Goal: Find specific page/section: Find specific page/section

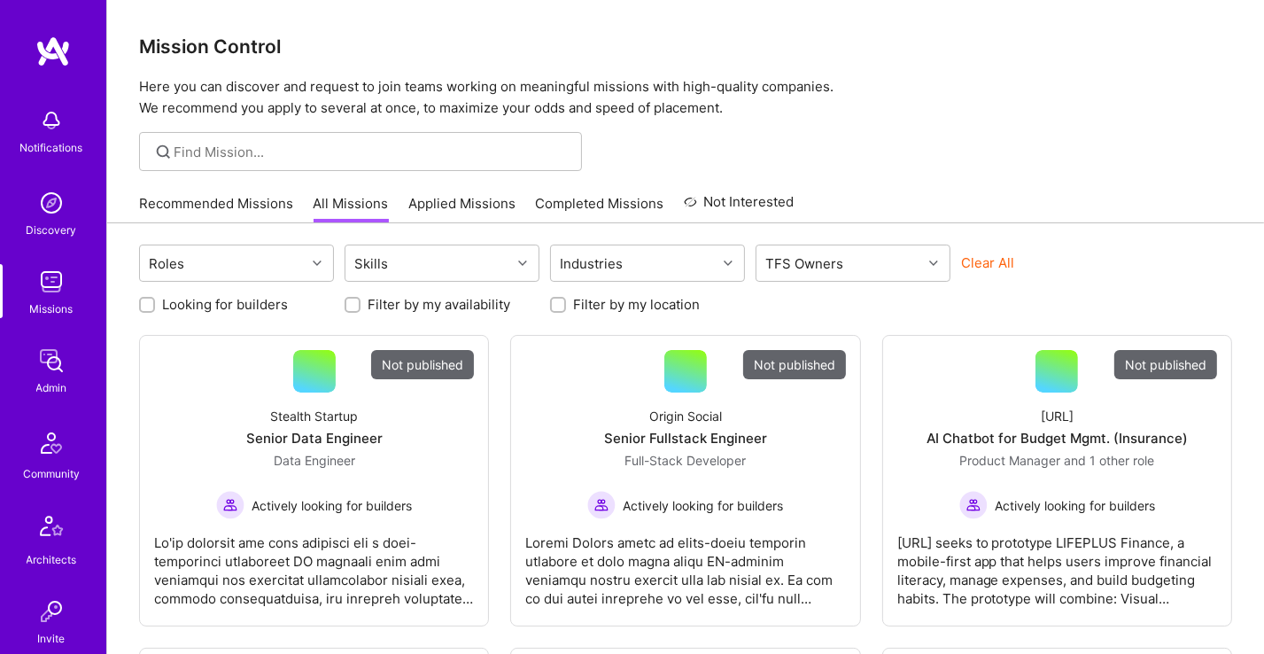
scroll to position [478, 0]
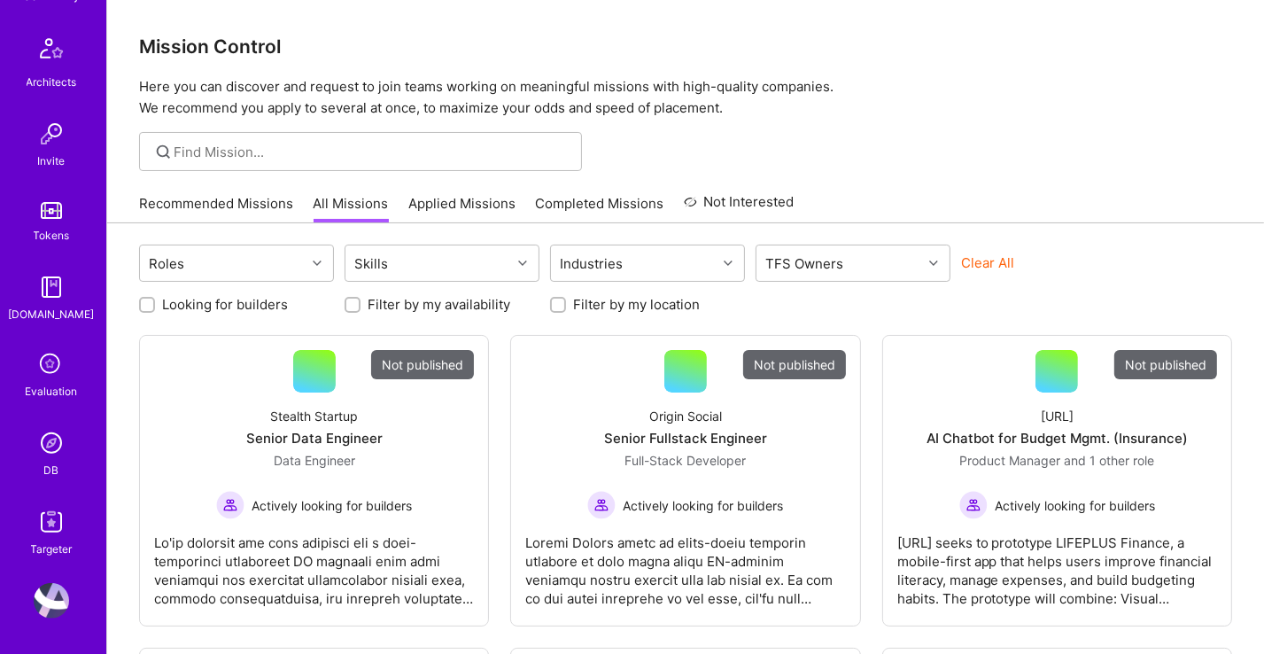
click at [38, 443] on img at bounding box center [51, 442] width 35 height 35
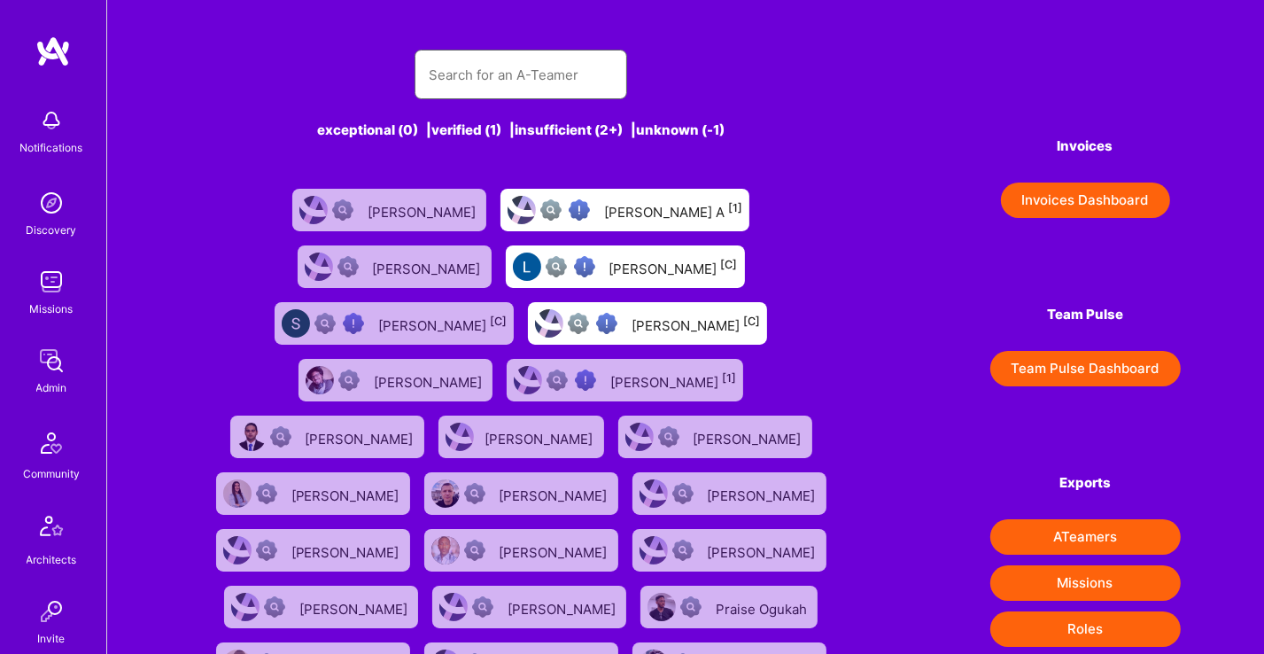
click at [481, 66] on input "text" at bounding box center [521, 74] width 184 height 45
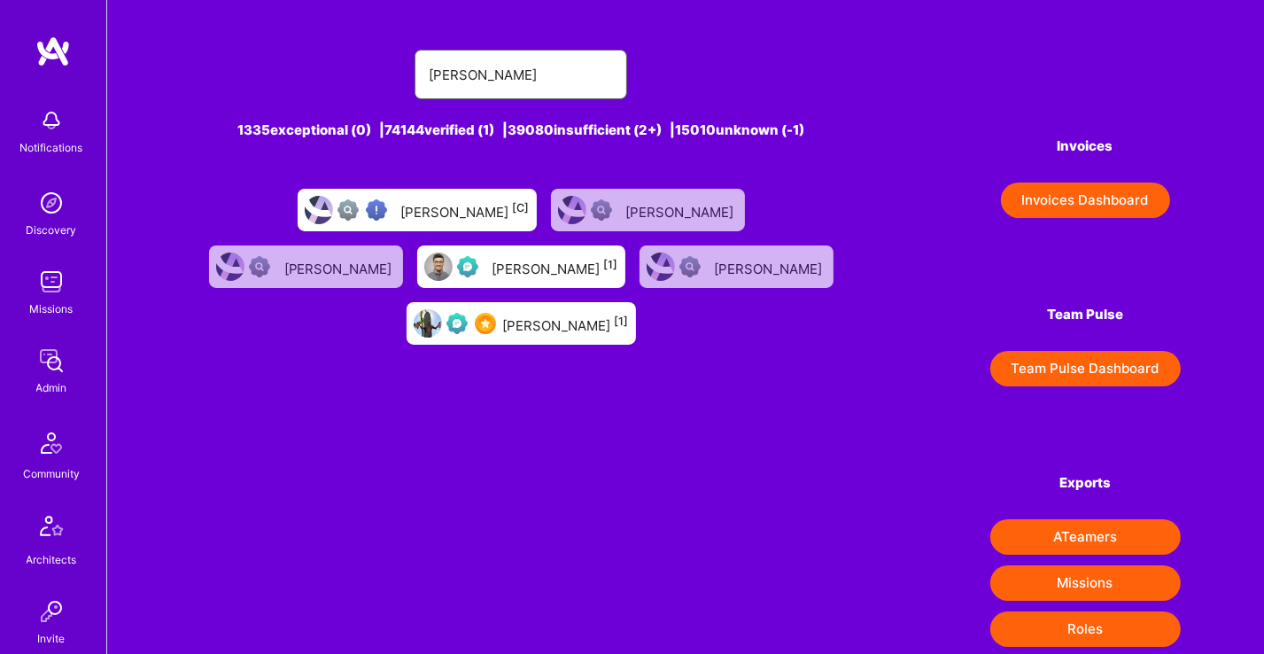
type input "[PERSON_NAME]"
click at [629, 312] on div "[PERSON_NAME] [1]" at bounding box center [566, 323] width 126 height 23
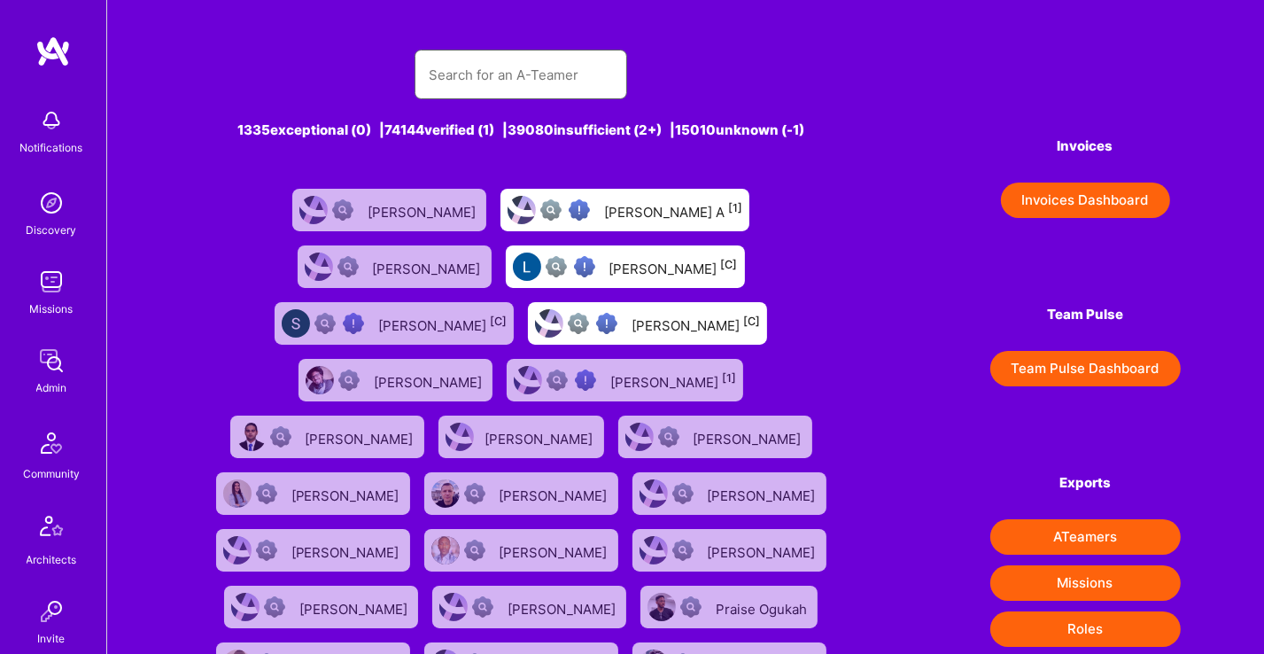
click at [457, 77] on input "text" at bounding box center [521, 74] width 184 height 45
type input "[PERSON_NAME]"
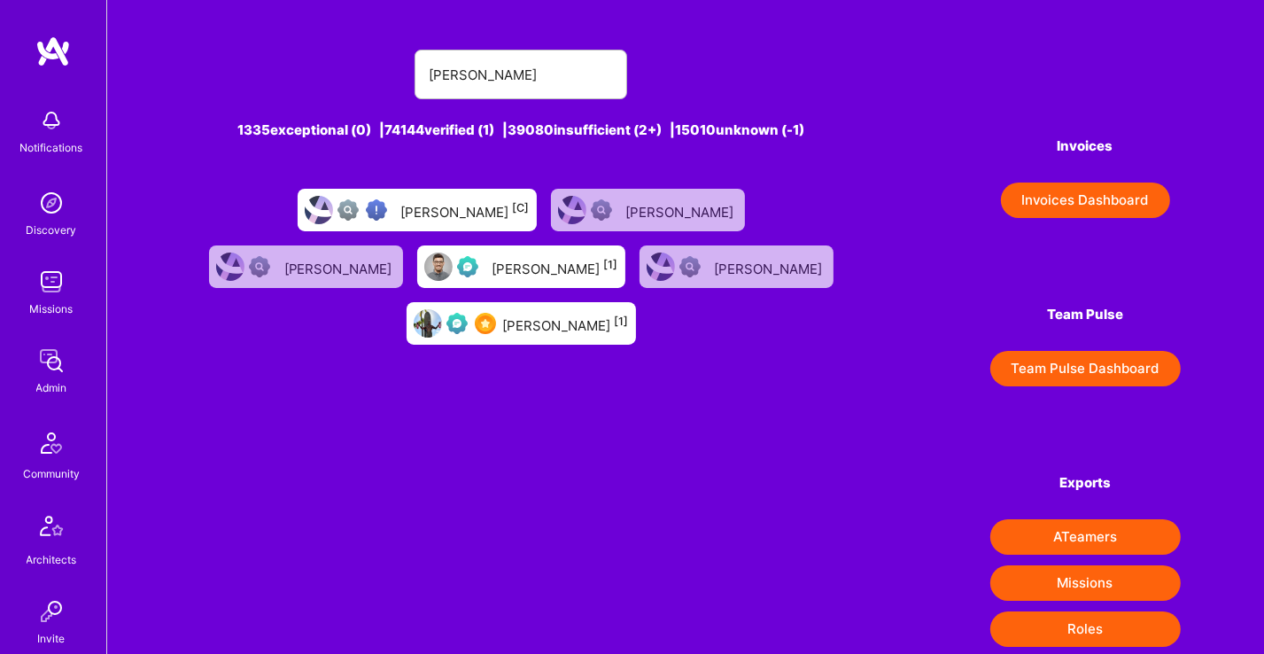
click at [493, 277] on div "[PERSON_NAME] [1]" at bounding box center [556, 266] width 126 height 23
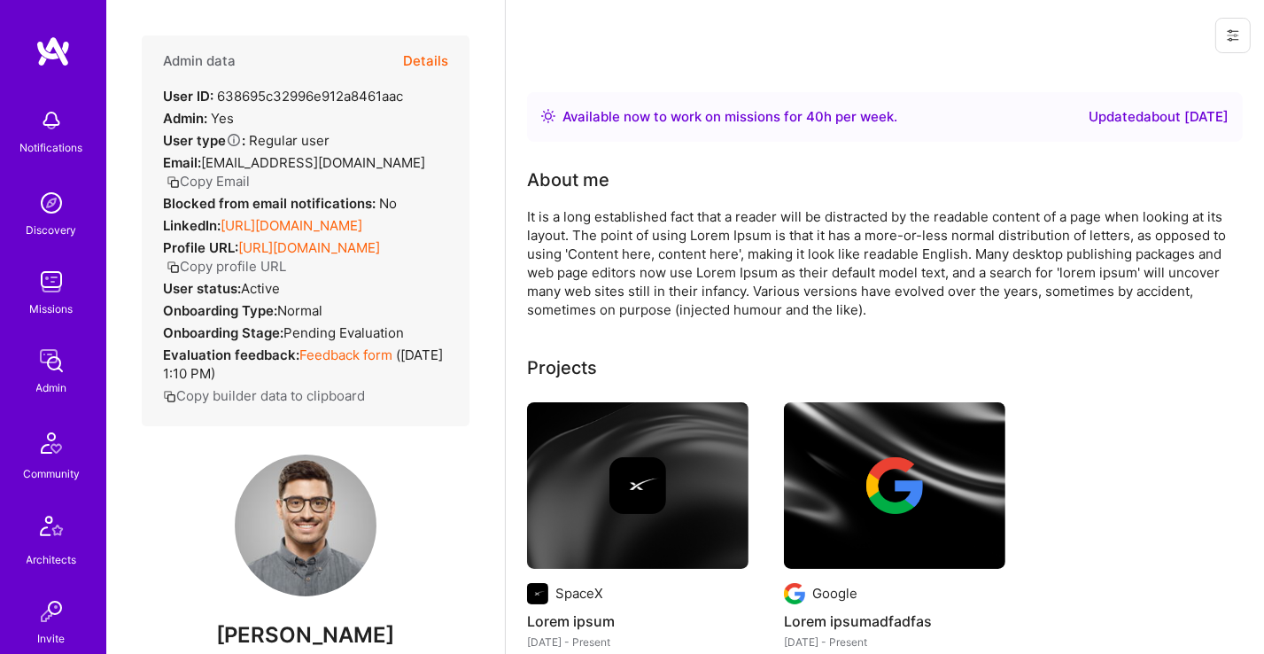
click at [408, 59] on button "Details" at bounding box center [425, 60] width 45 height 51
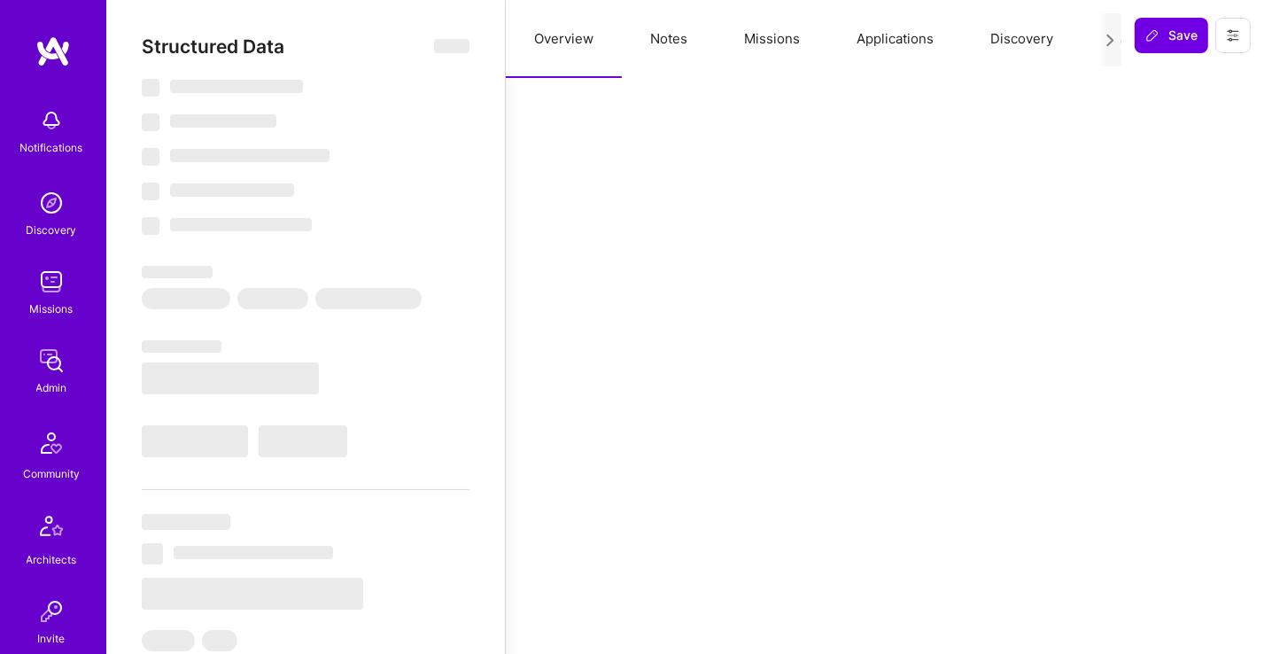
select select "Right Now"
select select "Verified"
select select "US"
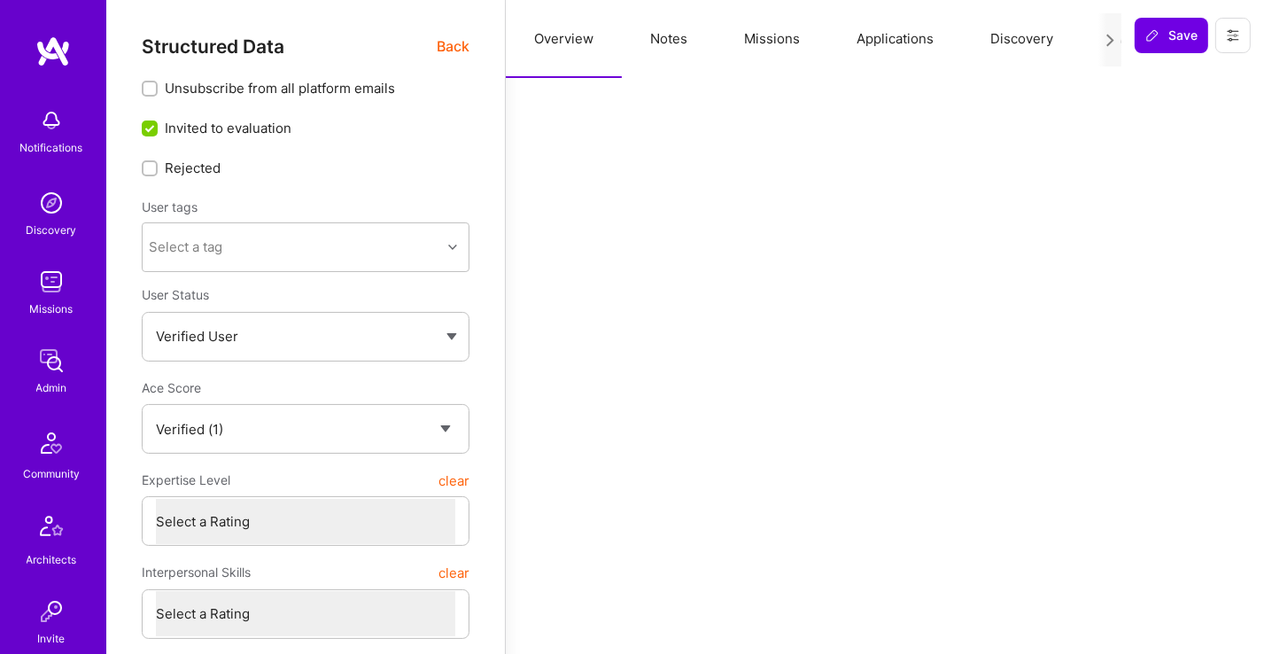
click at [776, 63] on button "Missions" at bounding box center [772, 39] width 113 height 78
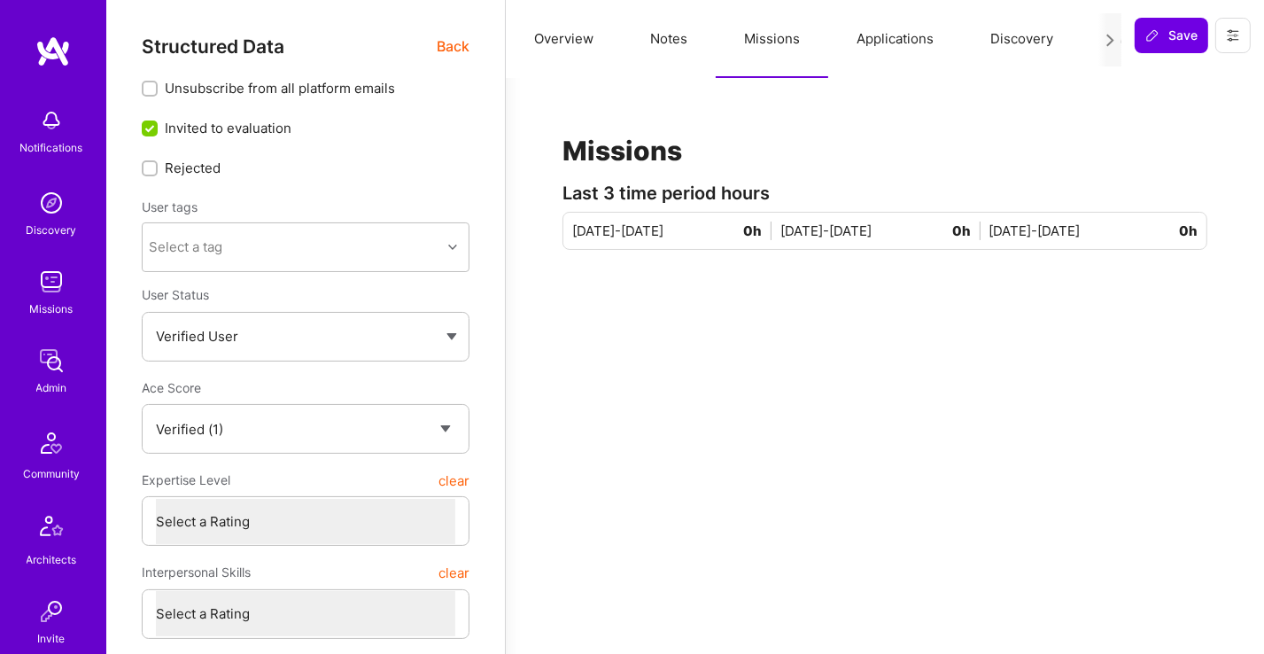
click at [759, 41] on button "Missions" at bounding box center [772, 39] width 113 height 78
click at [749, 32] on button "Missions" at bounding box center [772, 39] width 113 height 78
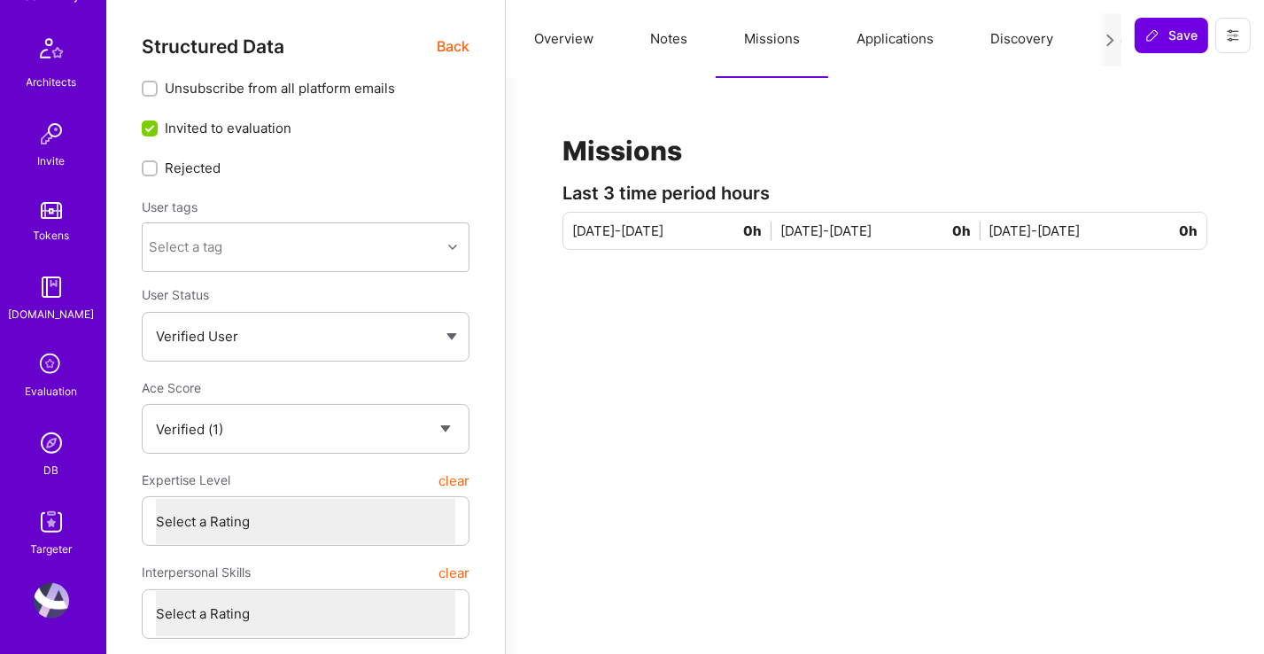
click at [48, 426] on img at bounding box center [51, 442] width 35 height 35
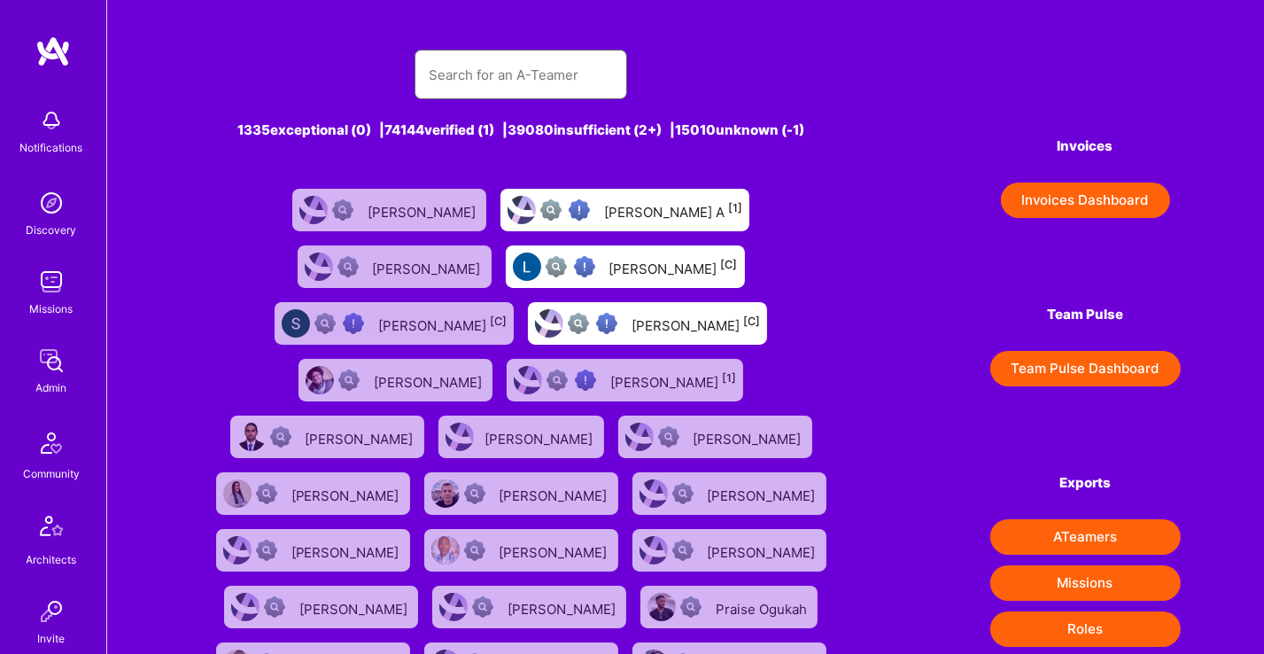
click at [485, 89] on input "text" at bounding box center [521, 74] width 184 height 45
type input "[PERSON_NAME]"
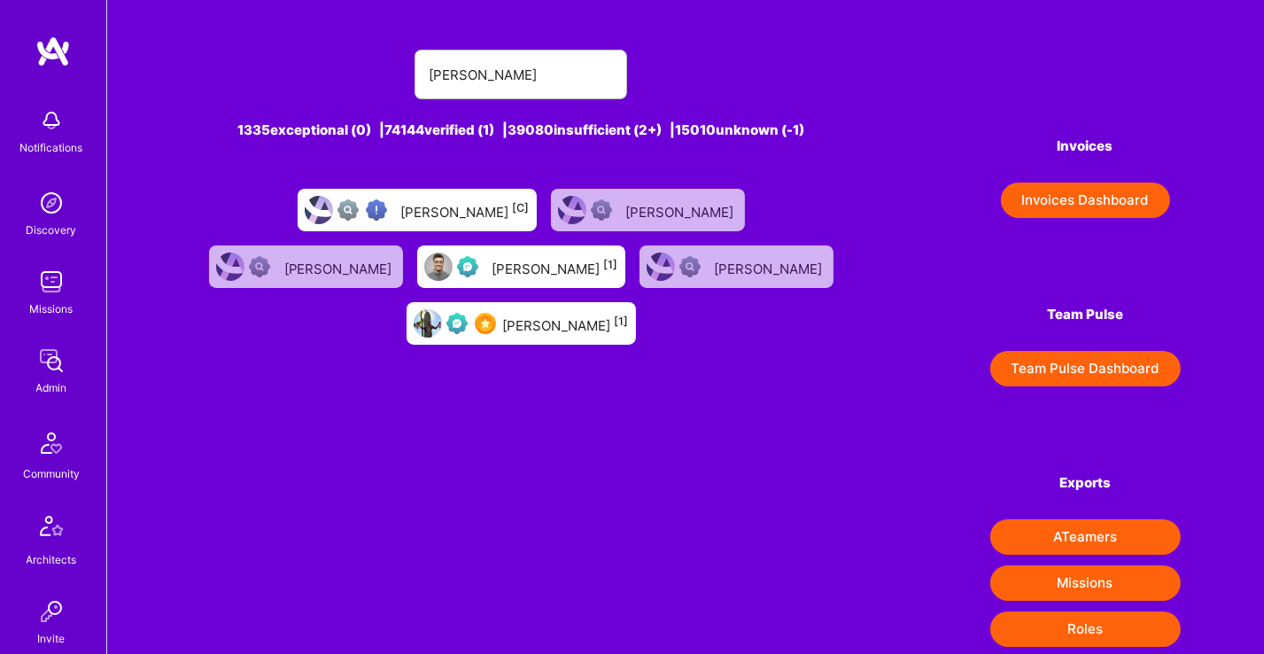
click at [629, 312] on div "[PERSON_NAME] [1]" at bounding box center [566, 323] width 126 height 23
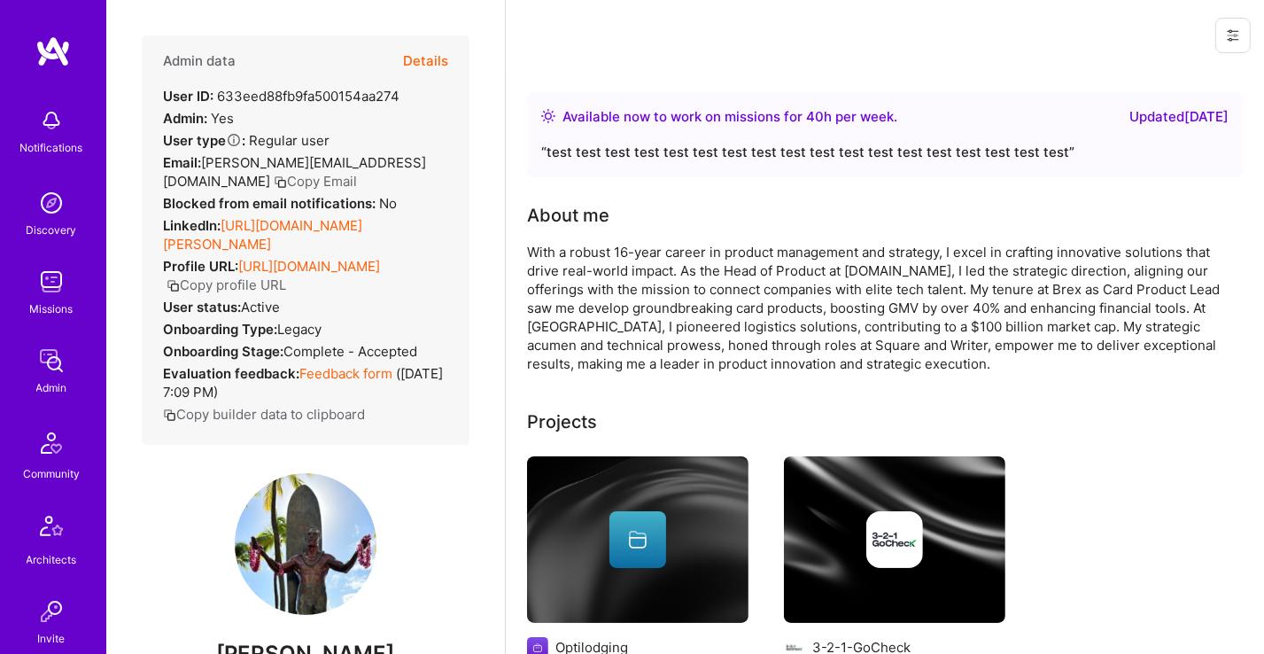
click at [422, 61] on button "Details" at bounding box center [425, 60] width 45 height 51
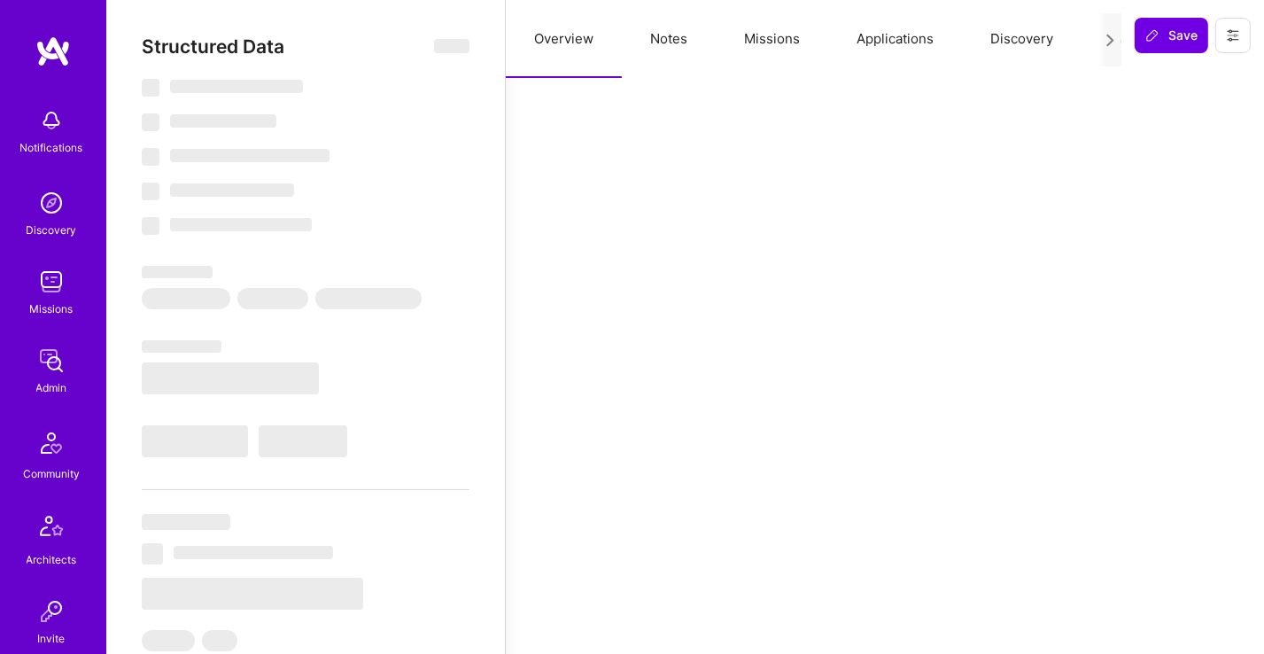
click at [790, 2] on button "Missions" at bounding box center [772, 39] width 113 height 78
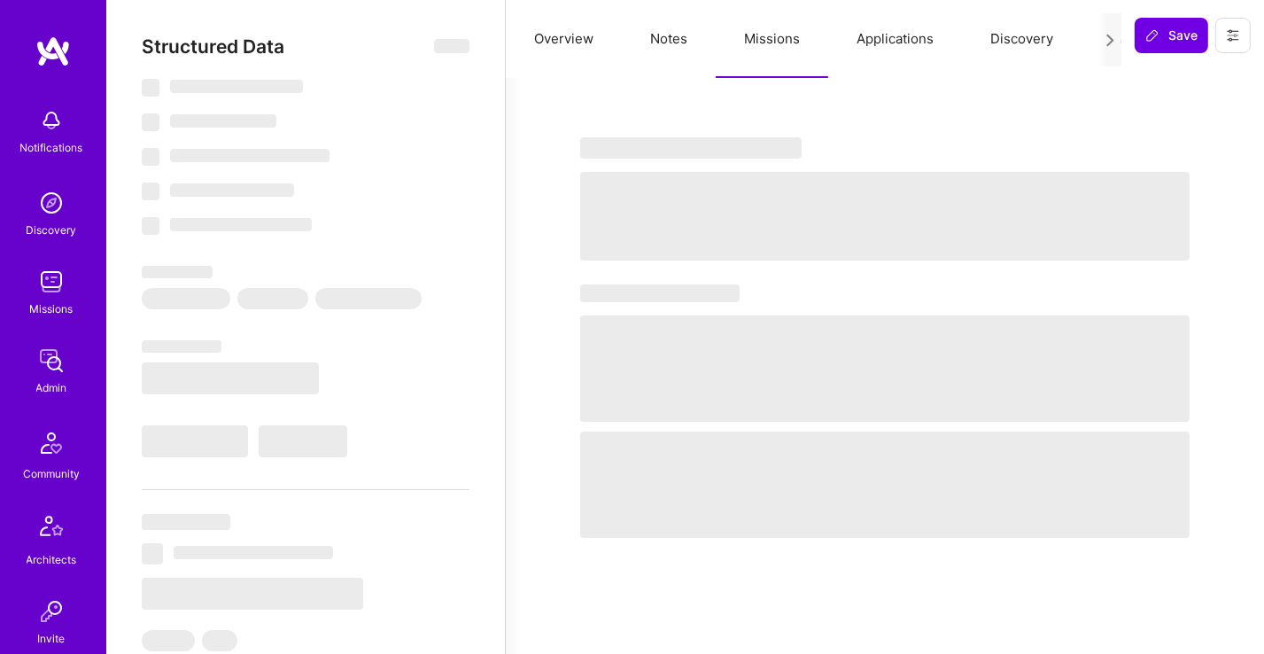
click at [785, 13] on button "Missions" at bounding box center [772, 39] width 113 height 78
type textarea "x"
select select "Right Now"
select select "Verified"
select select "US"
